Goal: Task Accomplishment & Management: Use online tool/utility

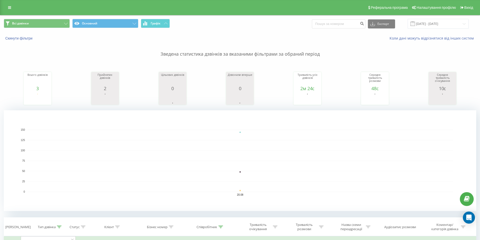
click at [415, 22] on span at bounding box center [413, 23] width 5 height 5
click at [424, 24] on input "[DATE] - [DATE]" at bounding box center [438, 24] width 61 height 10
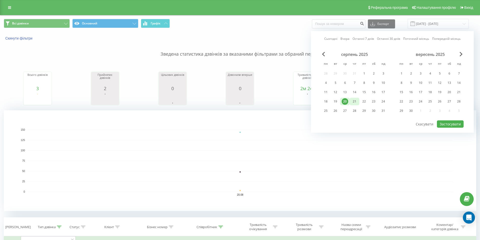
click at [356, 101] on div "21" at bounding box center [354, 101] width 7 height 7
click at [443, 123] on button "Застосувати" at bounding box center [450, 124] width 27 height 7
type input "[DATE] - [DATE]"
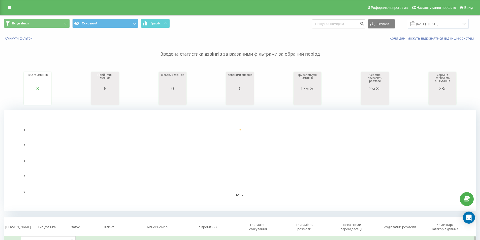
scroll to position [126, 0]
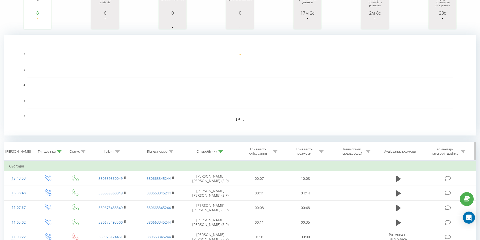
click at [57, 153] on div at bounding box center [59, 152] width 5 height 4
click at [68, 186] on icon at bounding box center [66, 188] width 5 height 5
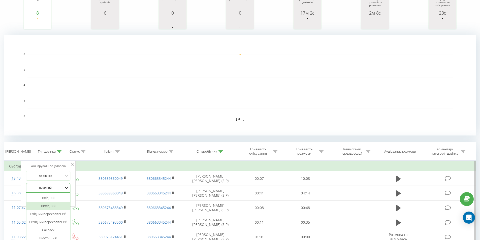
scroll to position [79, 0]
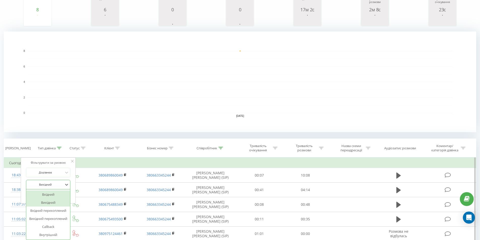
click at [59, 194] on div "Вхідний" at bounding box center [48, 195] width 44 height 8
click at [61, 193] on span "OK" at bounding box center [59, 195] width 14 height 8
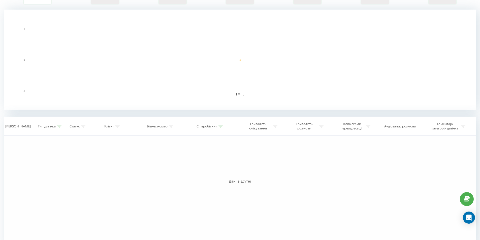
scroll to position [114, 0]
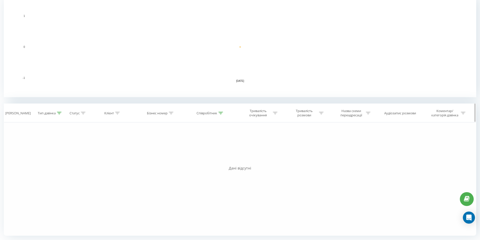
click at [60, 113] on icon at bounding box center [59, 113] width 5 height 3
click at [60, 150] on div at bounding box center [45, 149] width 36 height 5
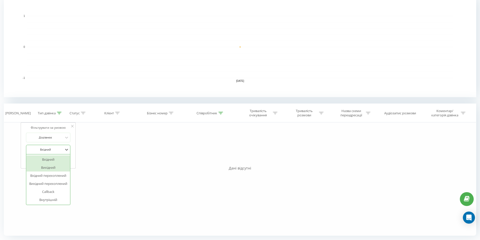
click at [59, 167] on div "Вихідний" at bounding box center [48, 168] width 44 height 8
click at [61, 164] on span "OK" at bounding box center [59, 160] width 14 height 8
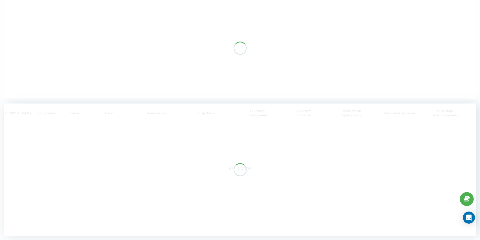
scroll to position [43, 0]
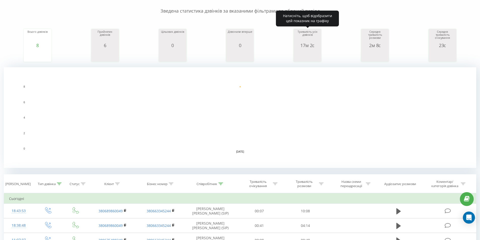
drag, startPoint x: 307, startPoint y: 48, endPoint x: 299, endPoint y: 45, distance: 8.3
click at [296, 48] on icon "A chart." at bounding box center [307, 55] width 25 height 15
drag, startPoint x: 300, startPoint y: 44, endPoint x: 316, endPoint y: 44, distance: 15.9
click at [316, 44] on div "17м 2с" at bounding box center [307, 45] width 25 height 5
copy div "17м 2с"
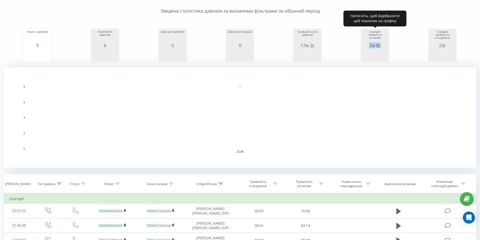
drag, startPoint x: 369, startPoint y: 44, endPoint x: 382, endPoint y: 45, distance: 13.2
click at [382, 45] on div "2м 8с" at bounding box center [375, 45] width 25 height 5
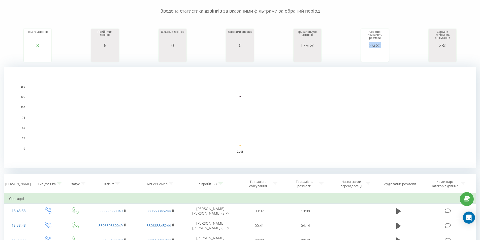
copy div "2м 8с"
